Goal: Information Seeking & Learning: Learn about a topic

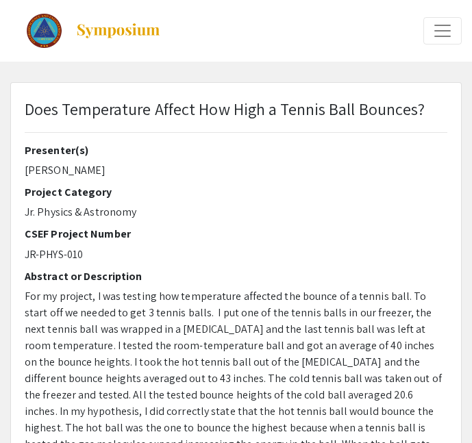
select select "custom"
type input "0"
select select "custom"
type input "1"
select select "auto"
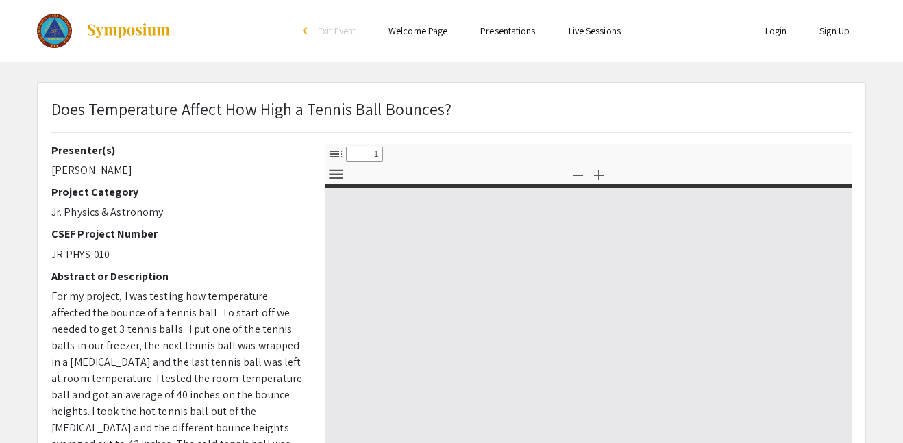
select select "custom"
type input "0"
select select "custom"
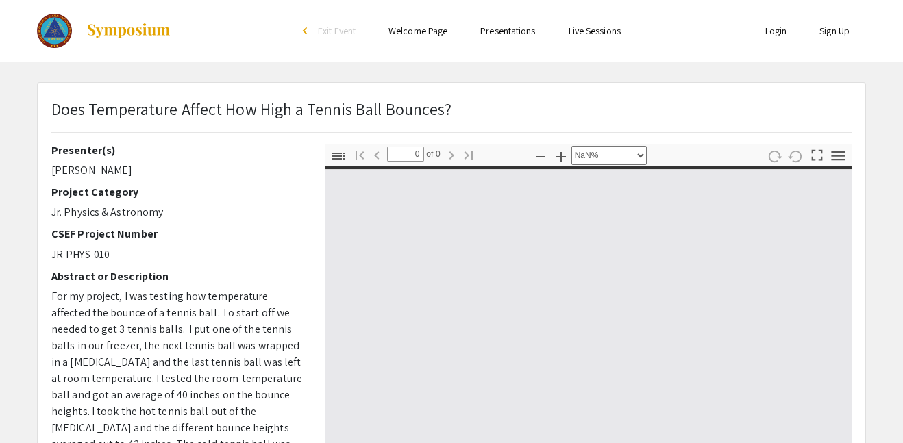
type input "1"
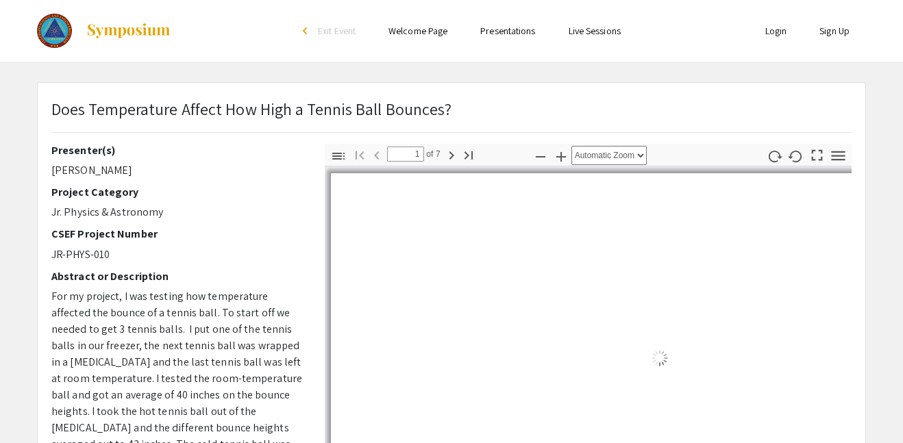
select select "auto"
